Goal: Transaction & Acquisition: Register for event/course

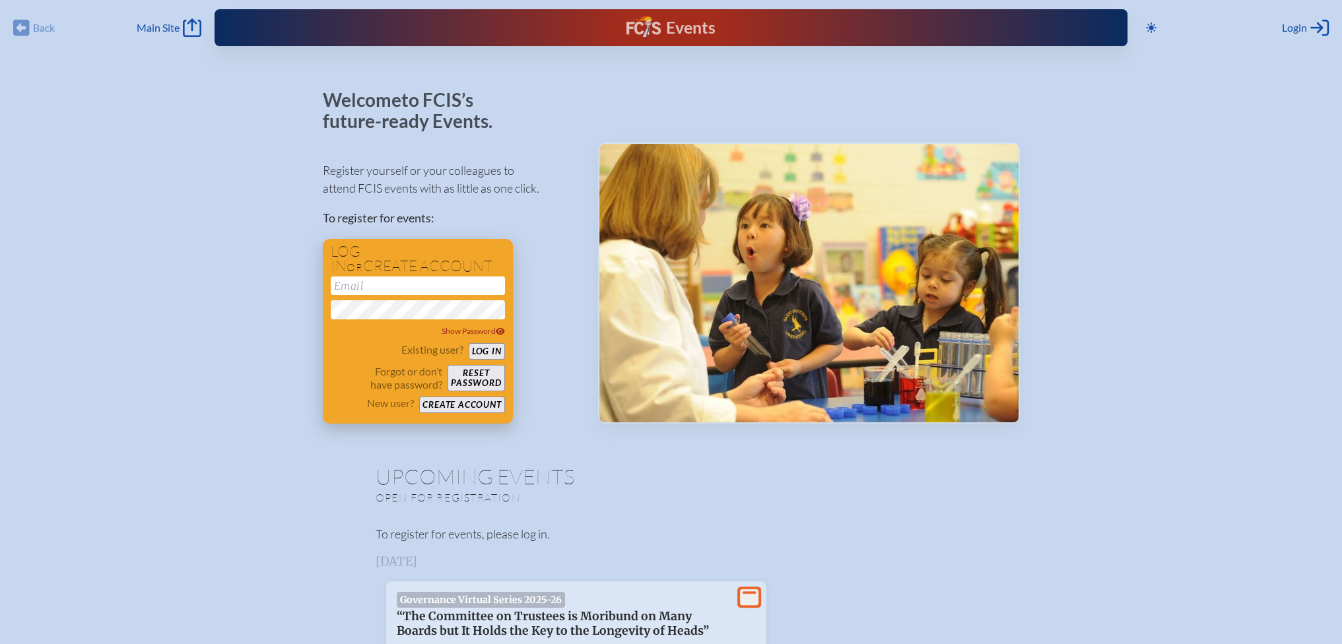
type input "[EMAIL_ADDRESS][DOMAIN_NAME]"
click at [495, 351] on button "Log in" at bounding box center [487, 351] width 36 height 17
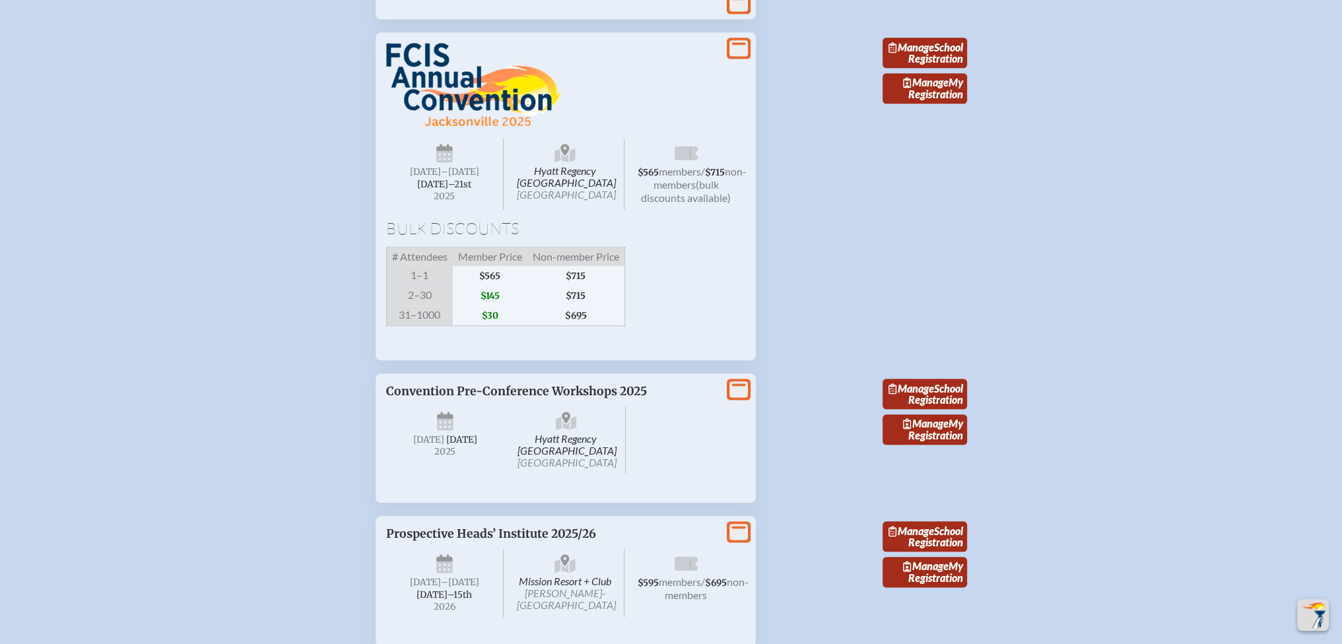
scroll to position [1981, 0]
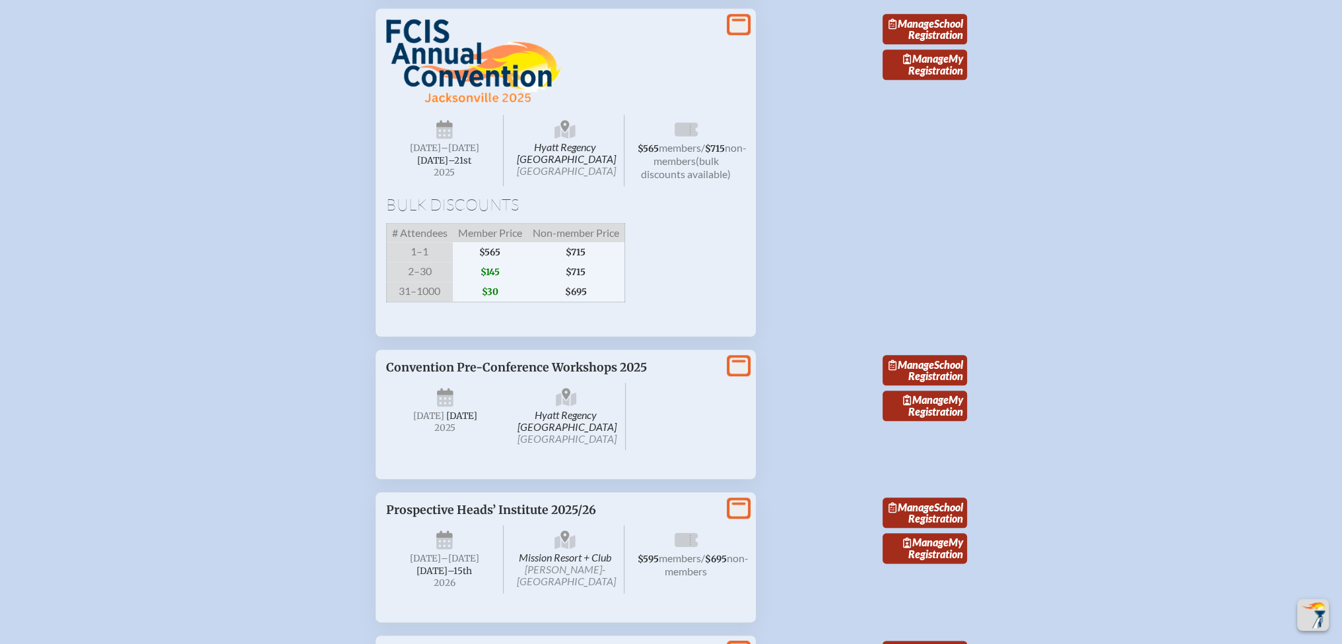
drag, startPoint x: 674, startPoint y: 366, endPoint x: 364, endPoint y: 131, distance: 387.9
click at [364, 131] on li "View More Hyatt Regency [GEOGRAPHIC_DATA] [GEOGRAPHIC_DATA] [DATE] –[DATE]–⁠21s…" at bounding box center [671, 167] width 623 height 339
click at [708, 302] on div "Bulk Discounts # Attendees Member Price Non-member Price 1–1 $565 $715 2–30 $14…" at bounding box center [565, 250] width 359 height 106
